Goal: Task Accomplishment & Management: Manage account settings

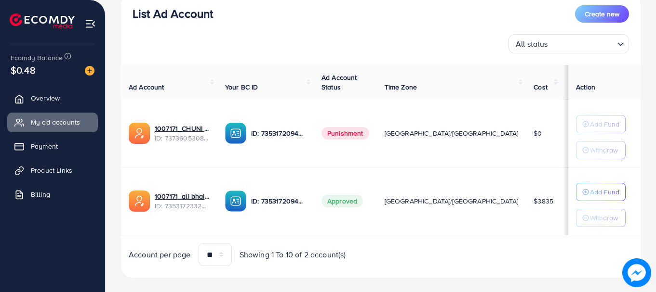
scroll to position [128, 0]
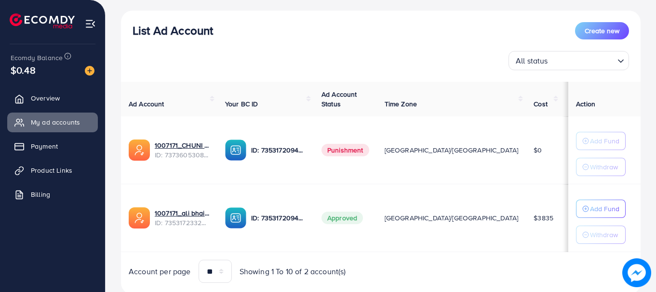
scroll to position [104, 0]
